Goal: Information Seeking & Learning: Learn about a topic

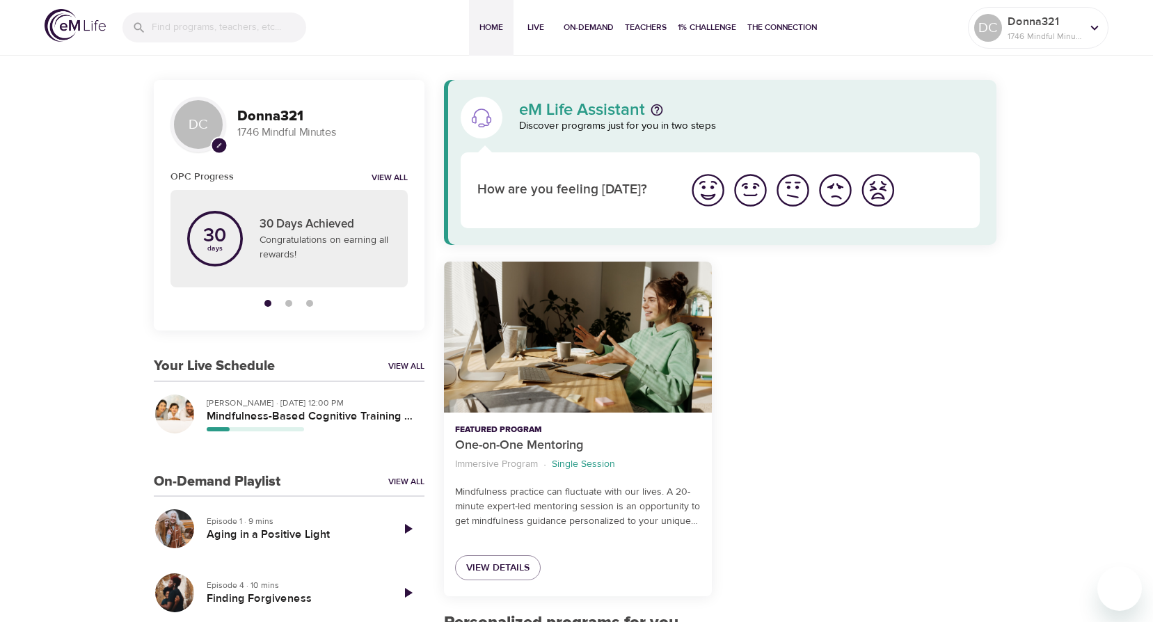
click at [244, 403] on p "[PERSON_NAME] · [DATE] 12:00 PM" at bounding box center [310, 403] width 207 height 13
click at [402, 365] on link "View All" at bounding box center [406, 367] width 36 height 12
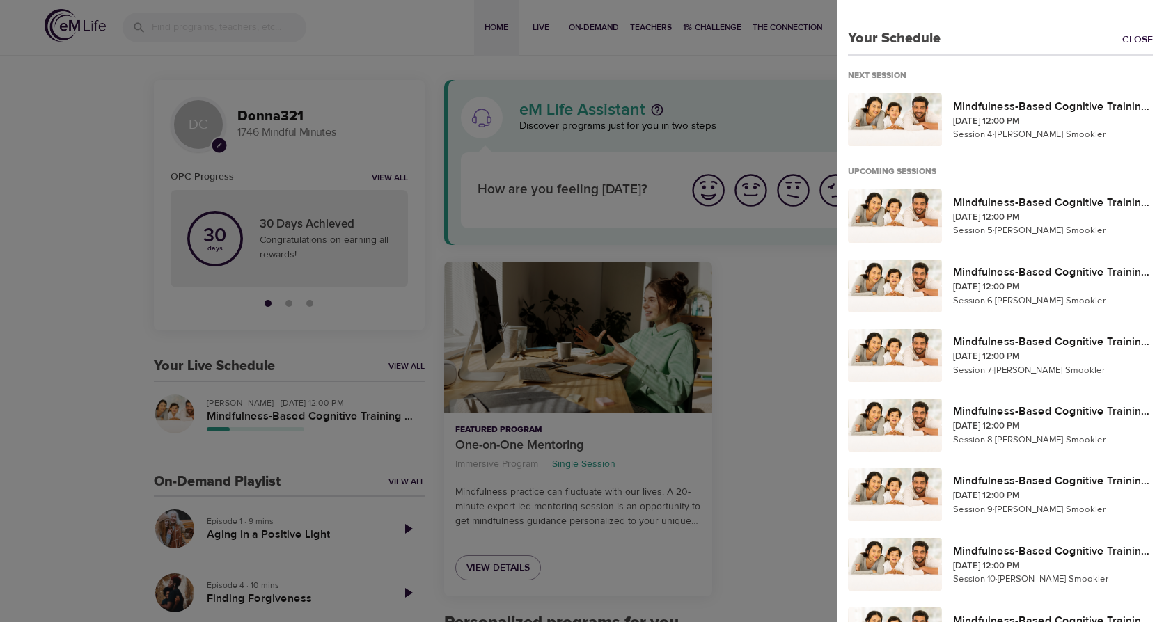
click at [273, 410] on div at bounding box center [582, 311] width 1164 height 622
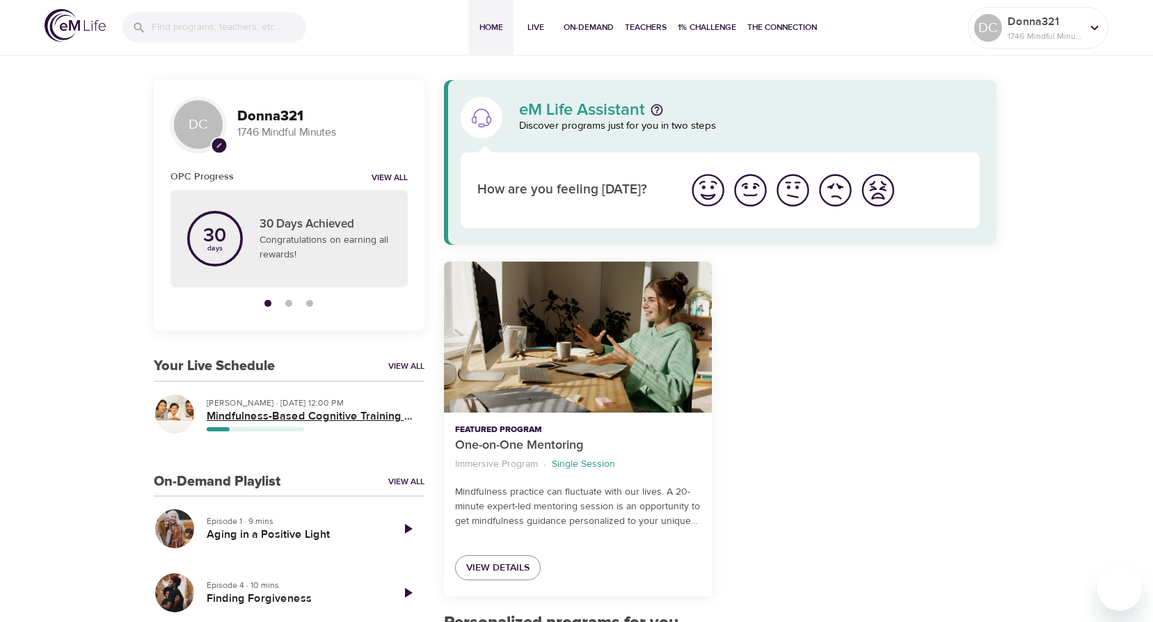
click at [276, 410] on h5 "Mindfulness-Based Cognitive Training (MBCT)" at bounding box center [310, 416] width 207 height 15
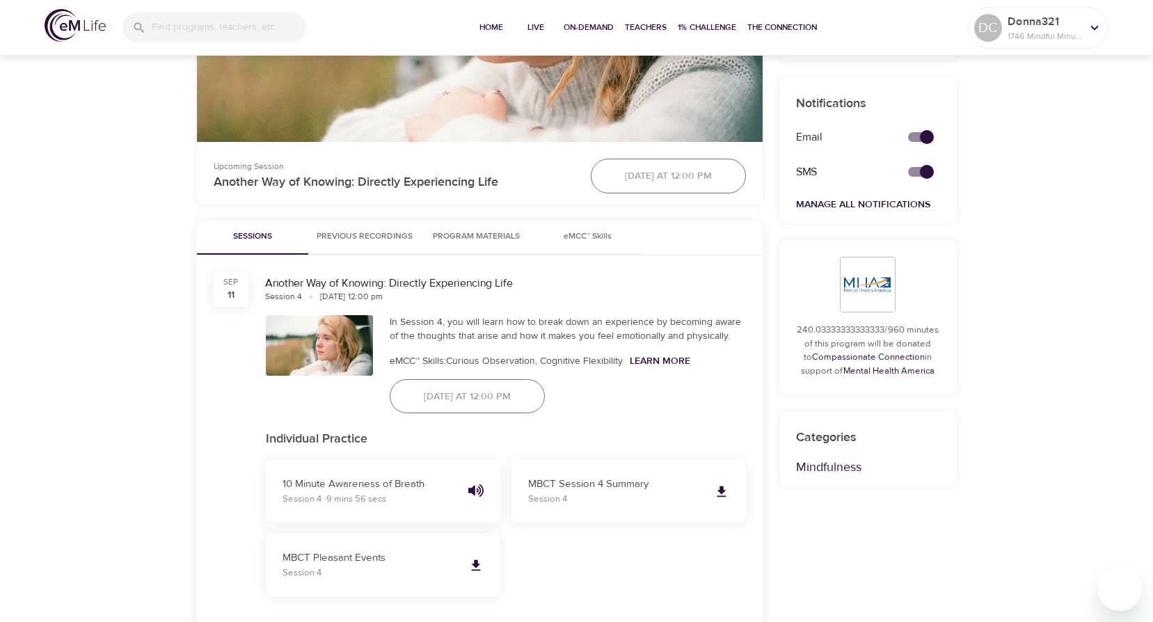
scroll to position [487, 0]
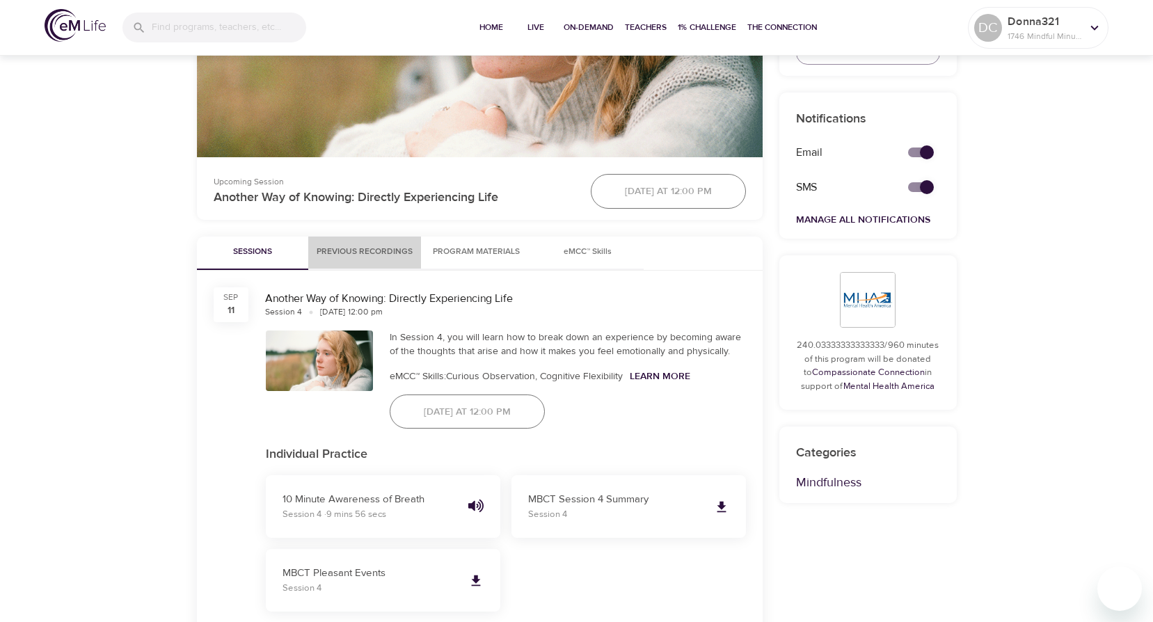
click at [380, 251] on span "Previous Recordings" at bounding box center [365, 252] width 96 height 15
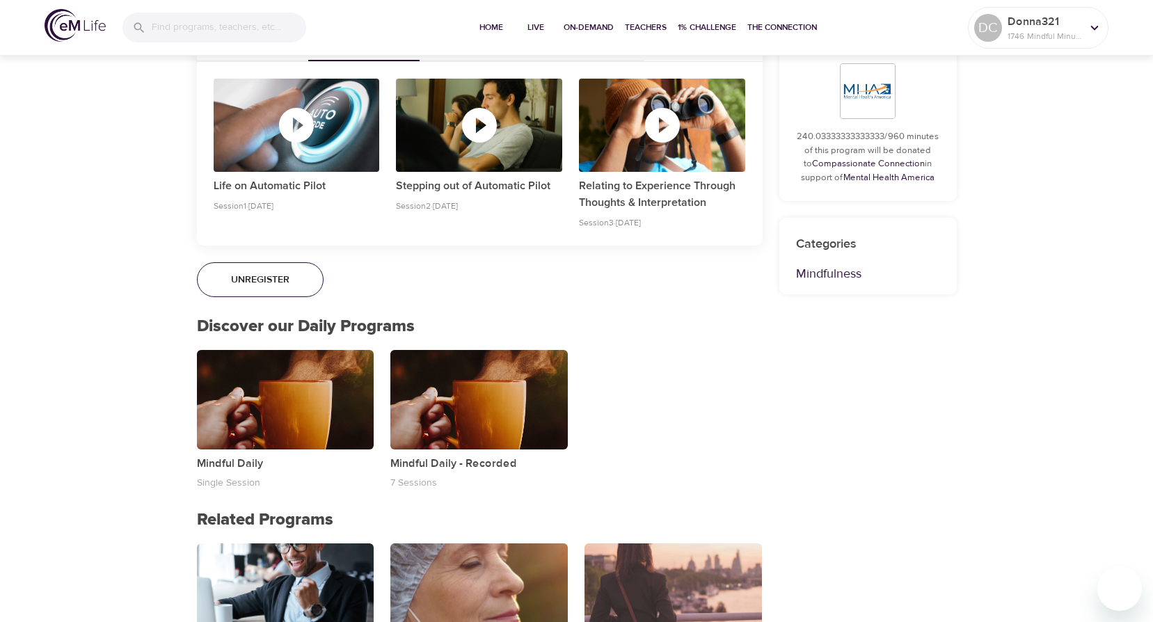
scroll to position [557, 0]
